Goal: Check status: Check status

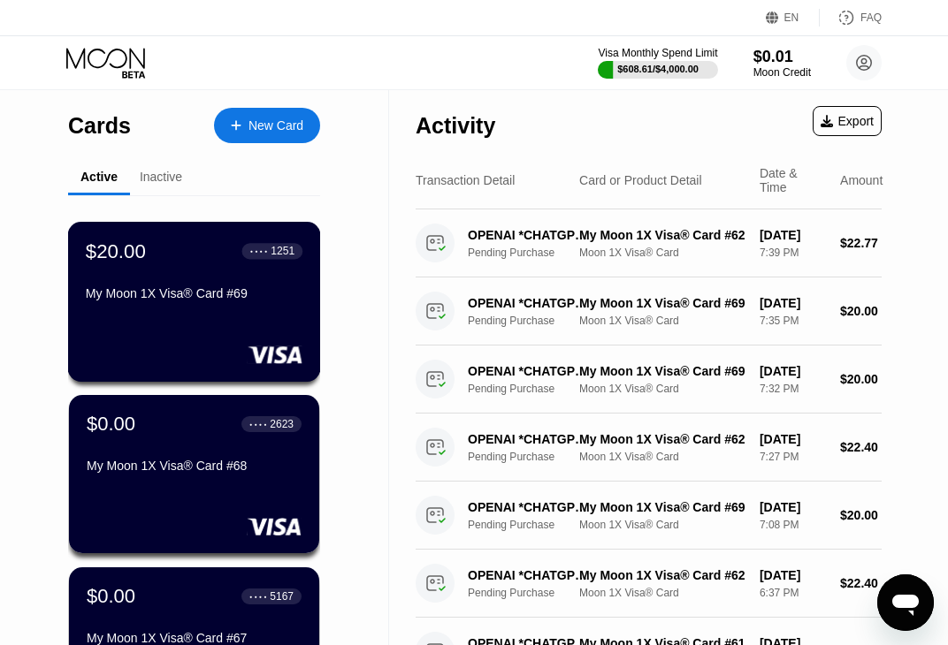
click at [233, 287] on div "$20.00 ● ● ● ● 1251 My Moon 1X Visa® Card #69" at bounding box center [194, 274] width 217 height 68
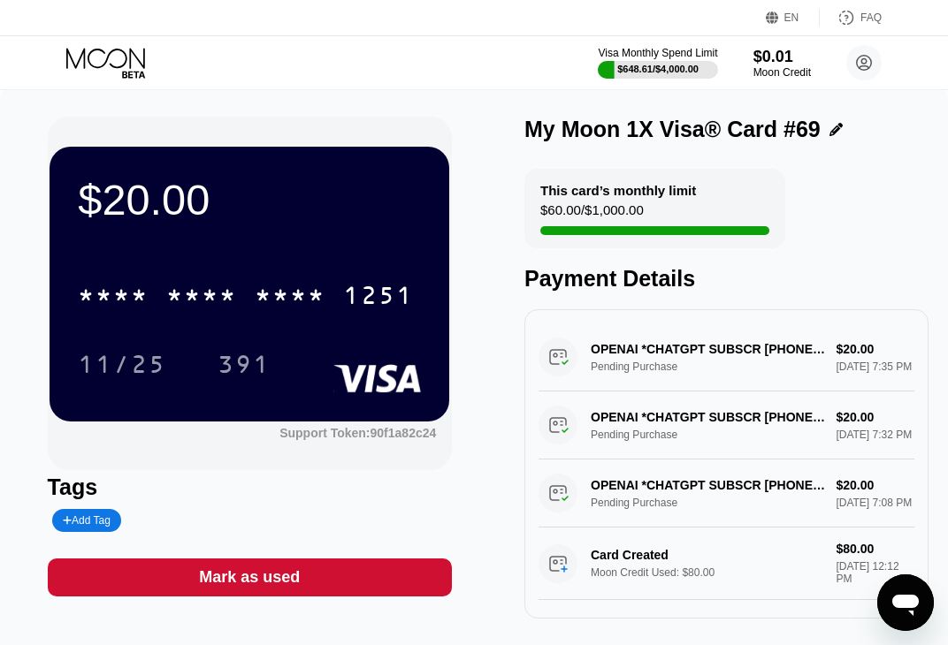
click at [112, 50] on icon at bounding box center [105, 58] width 79 height 20
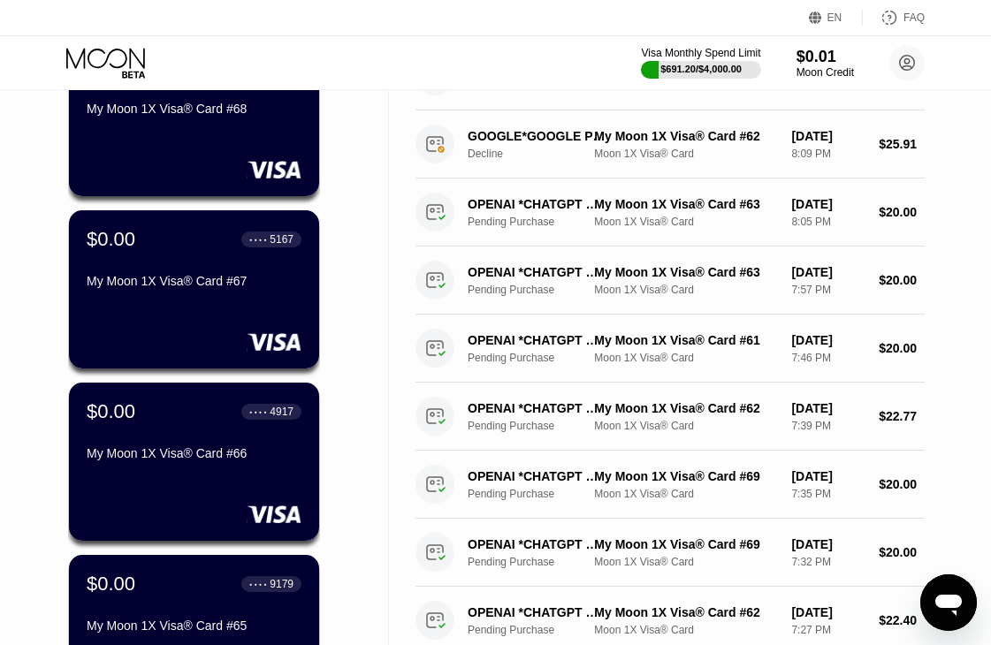
scroll to position [573, 0]
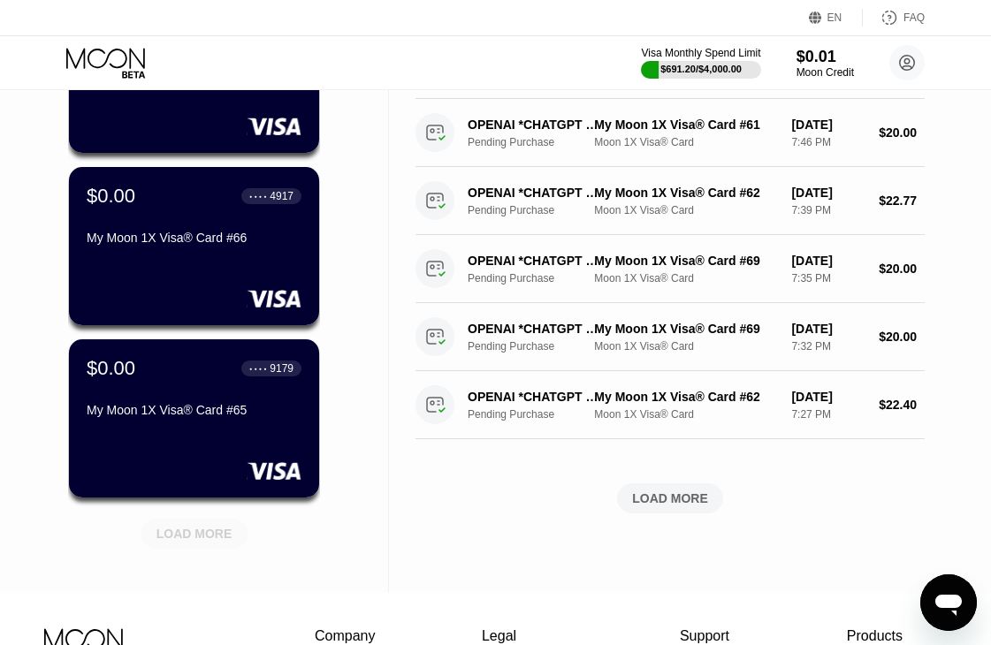
click at [202, 542] on div "LOAD MORE" at bounding box center [194, 534] width 76 height 16
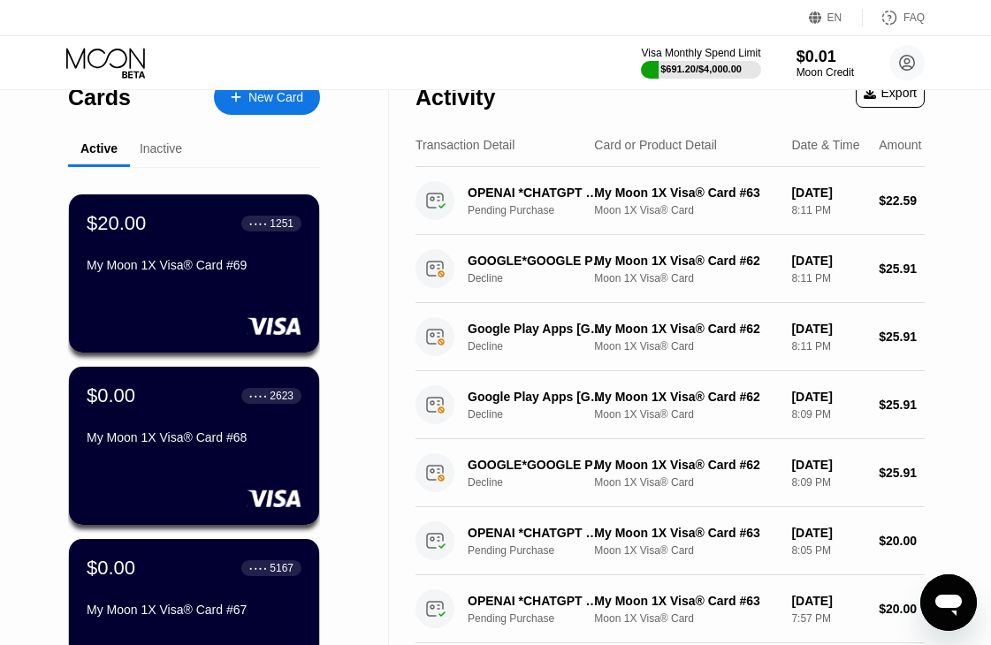
scroll to position [0, 0]
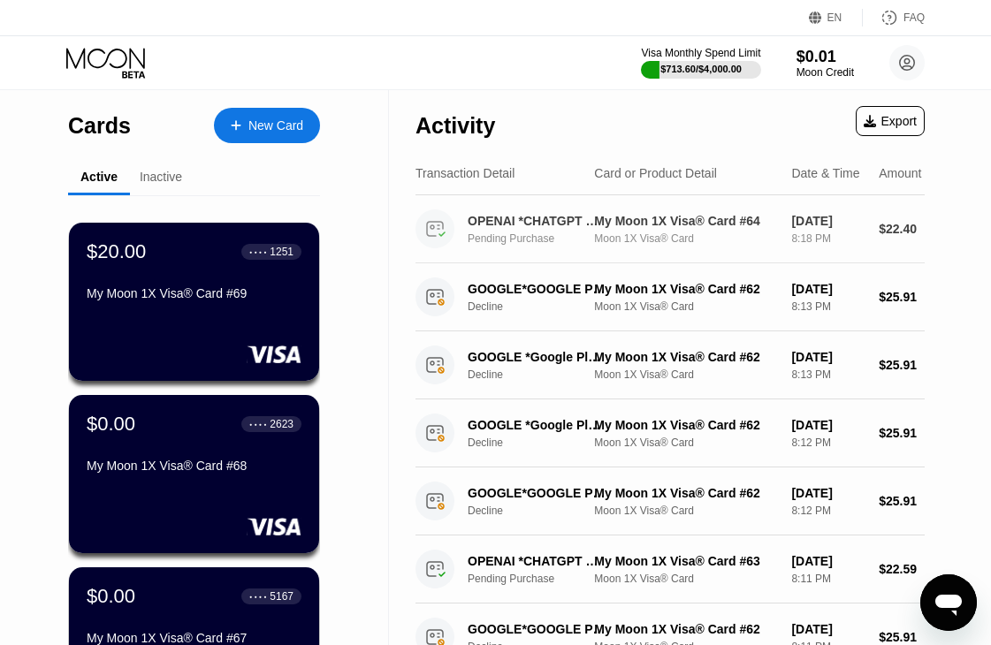
click at [621, 245] on div "Moon 1X Visa® Card" at bounding box center [685, 238] width 183 height 12
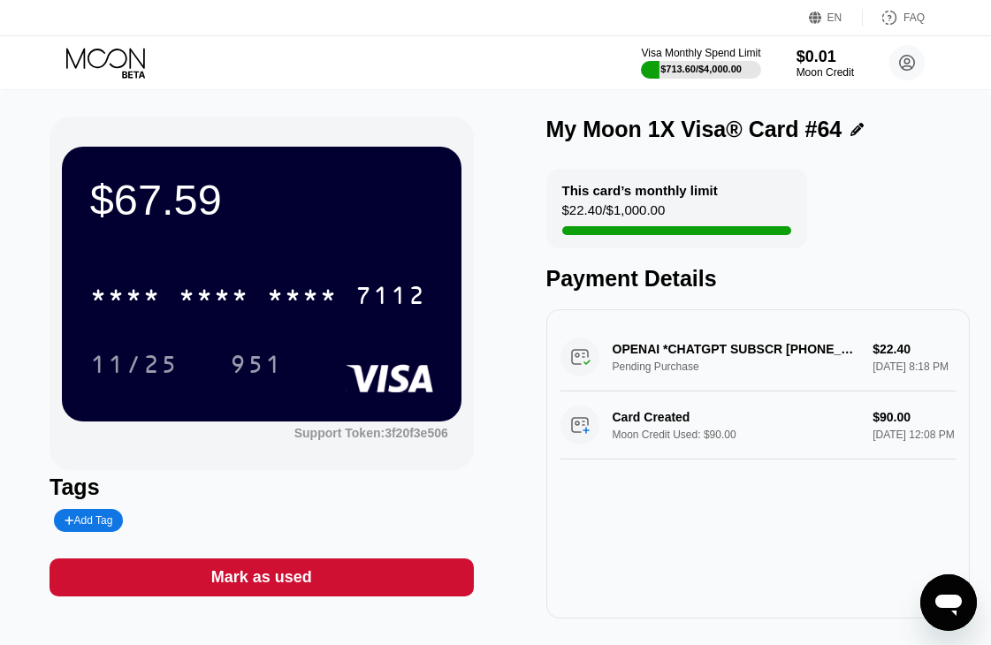
click at [115, 24] on div "EN Language Select an item Save FAQ" at bounding box center [495, 18] width 991 height 36
click at [115, 40] on div "Visa Monthly Spend Limit $713.60 / $4,000.00 $0.01 Moon Credit kot-27.06@inbox.…" at bounding box center [495, 62] width 991 height 53
click at [128, 58] on icon at bounding box center [107, 63] width 82 height 31
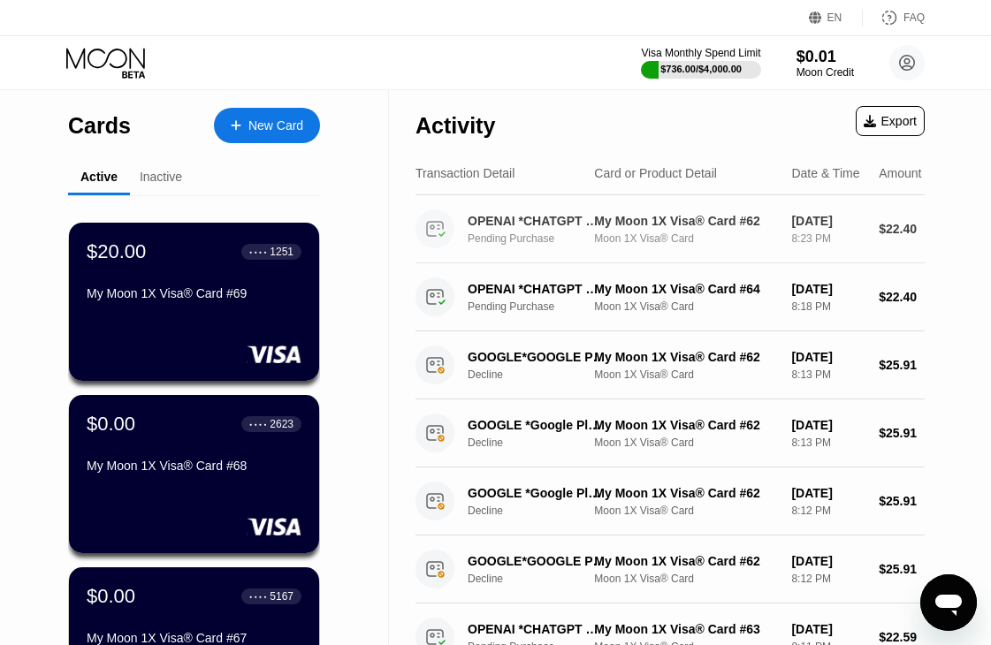
click at [546, 228] on div "OPENAI *CHATGPT SUBSCR [PHONE_NUMBER] US" at bounding box center [537, 221] width 138 height 14
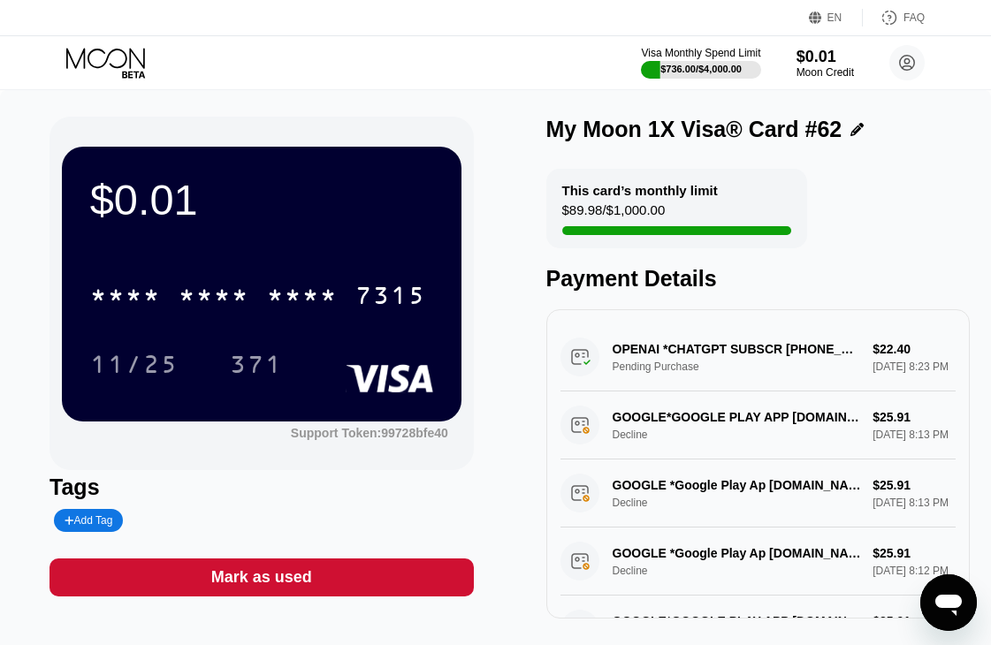
click at [137, 66] on icon at bounding box center [107, 63] width 82 height 31
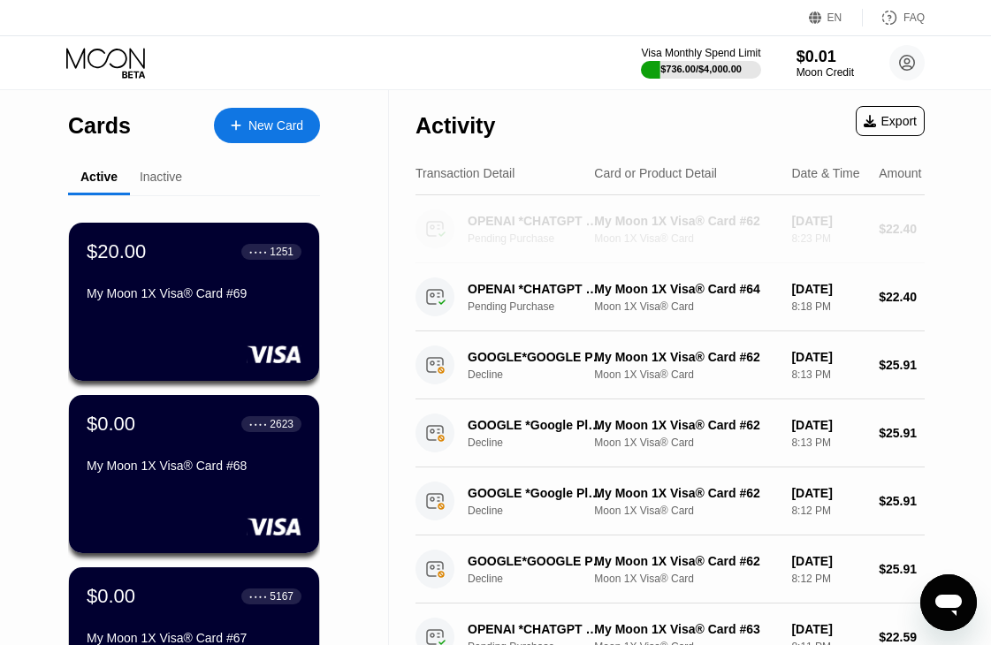
click at [529, 245] on div "Pending Purchase" at bounding box center [542, 238] width 148 height 12
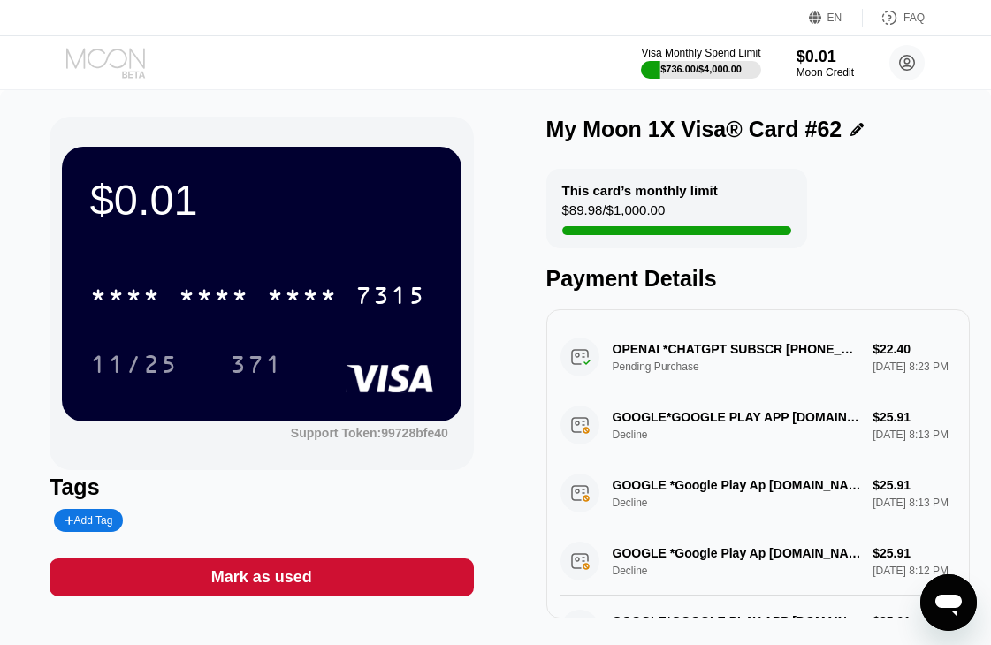
click at [120, 53] on icon at bounding box center [107, 63] width 82 height 31
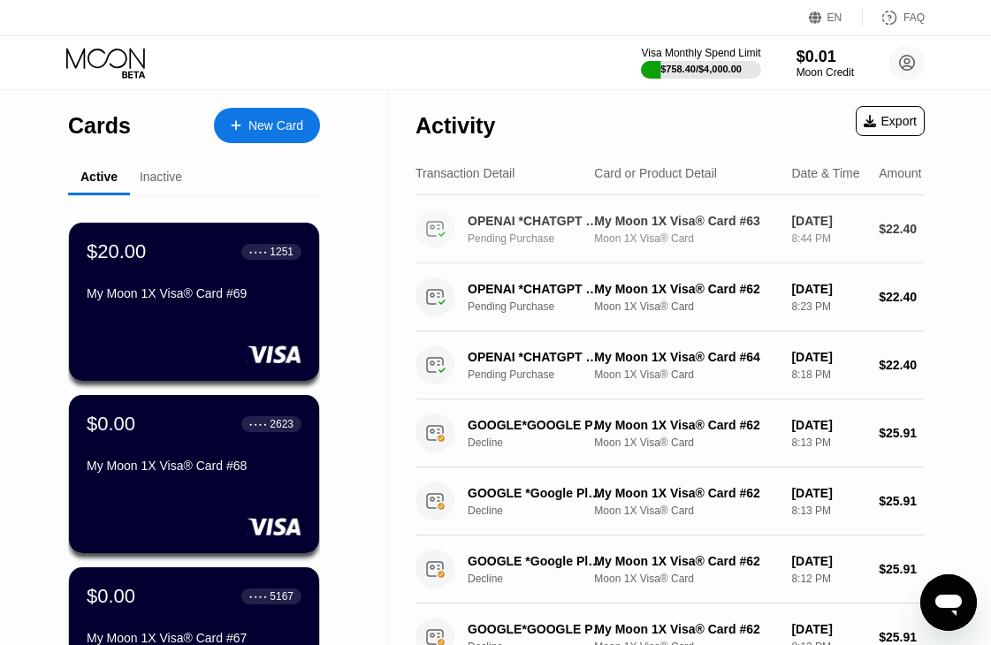
click at [613, 244] on div "Moon 1X Visa® Card" at bounding box center [685, 238] width 183 height 12
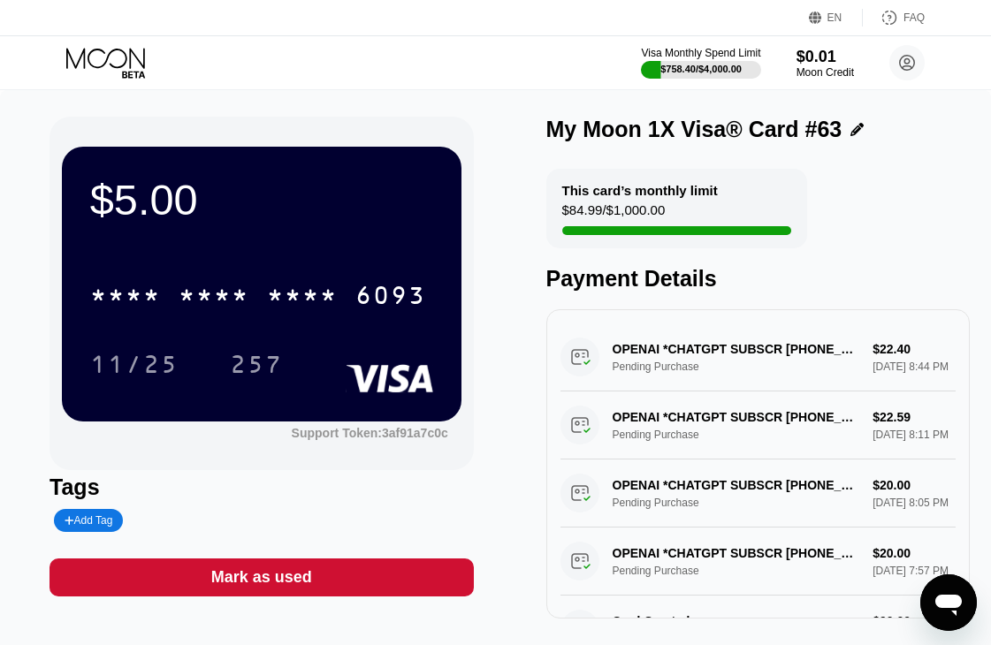
click at [136, 57] on icon at bounding box center [105, 58] width 79 height 20
